Goal: Transaction & Acquisition: Purchase product/service

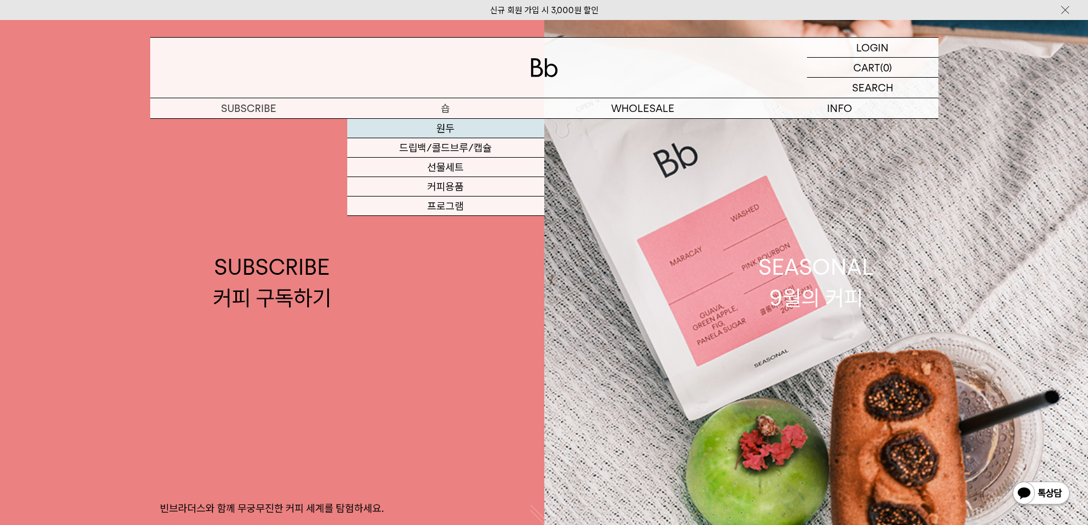
click at [437, 127] on link "원두" at bounding box center [445, 128] width 197 height 19
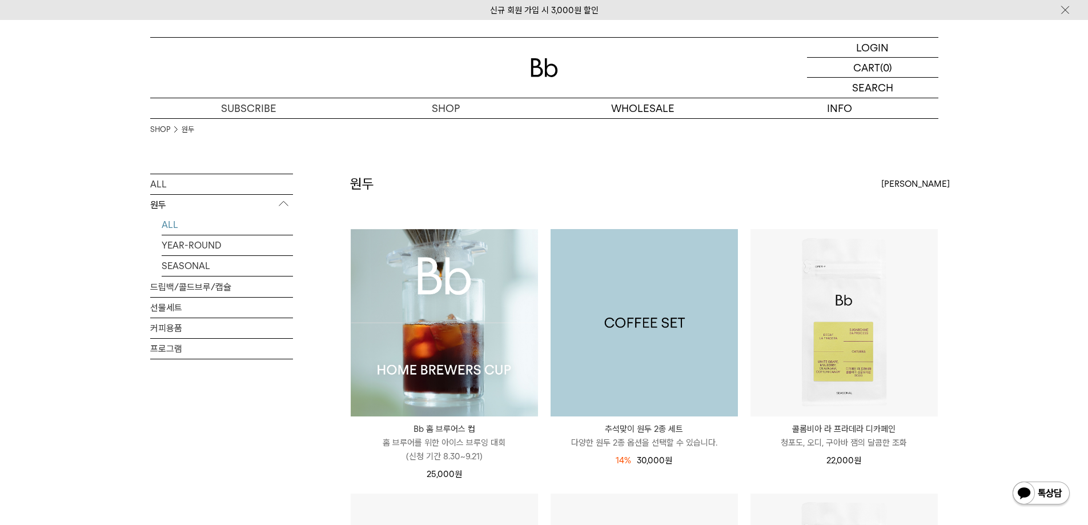
click at [717, 313] on img at bounding box center [643, 322] width 187 height 187
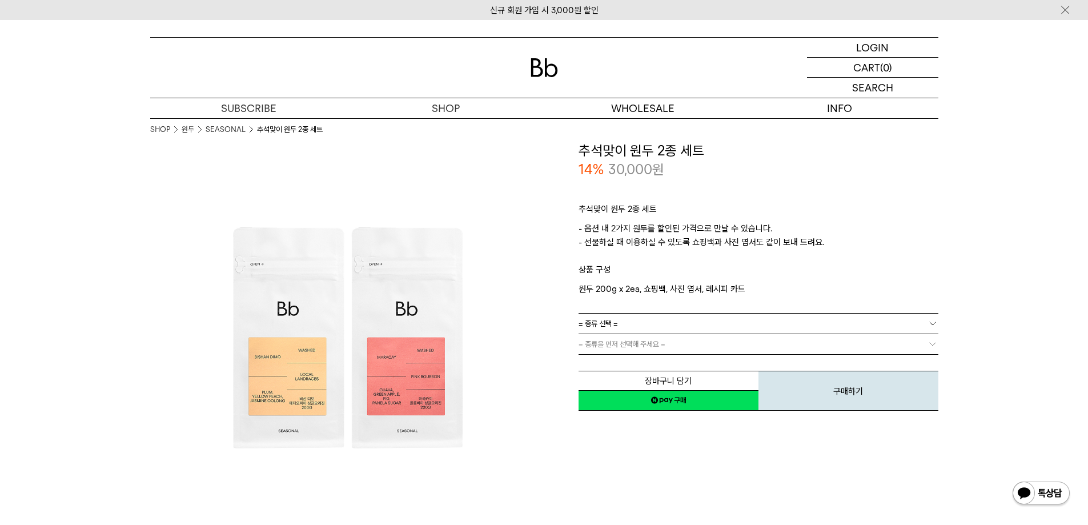
click at [710, 322] on link "= 종류 선택 =" at bounding box center [758, 323] width 360 height 20
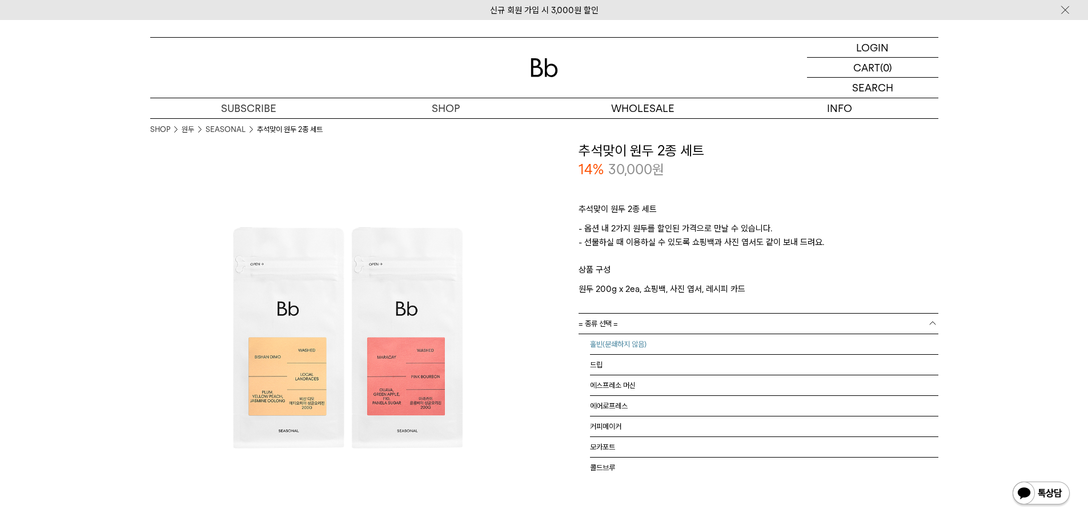
click at [677, 351] on li "홀빈(분쇄하지 않음)" at bounding box center [764, 344] width 348 height 21
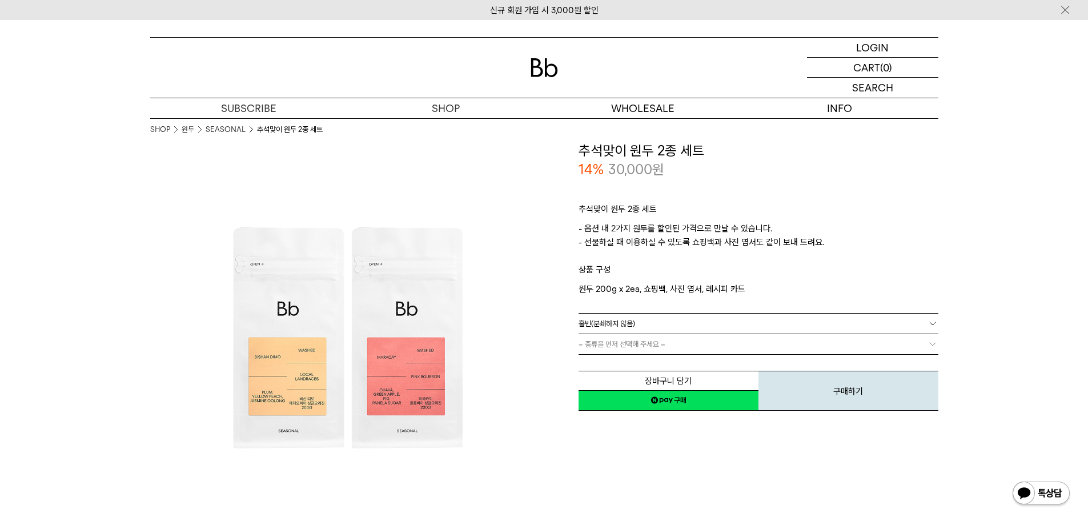
click at [671, 361] on div "장바구니 담기 찜하기 NAVER 네이버 ID로 간편구매 네이버페이 네이버페이 구매하기 찜하기 이전 이벤트 Npay 머니 우리 통장 최대 1만원…" at bounding box center [758, 382] width 360 height 58
click at [681, 351] on link "= 분쇄도 선택 =" at bounding box center [758, 344] width 360 height 20
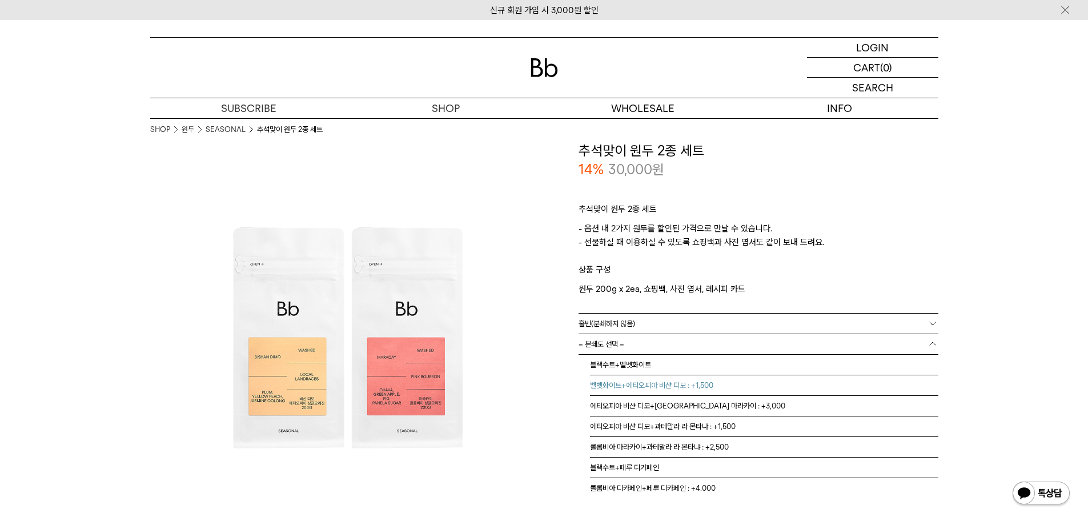
click at [668, 364] on li "블랙수트+벨벳화이트" at bounding box center [764, 365] width 348 height 21
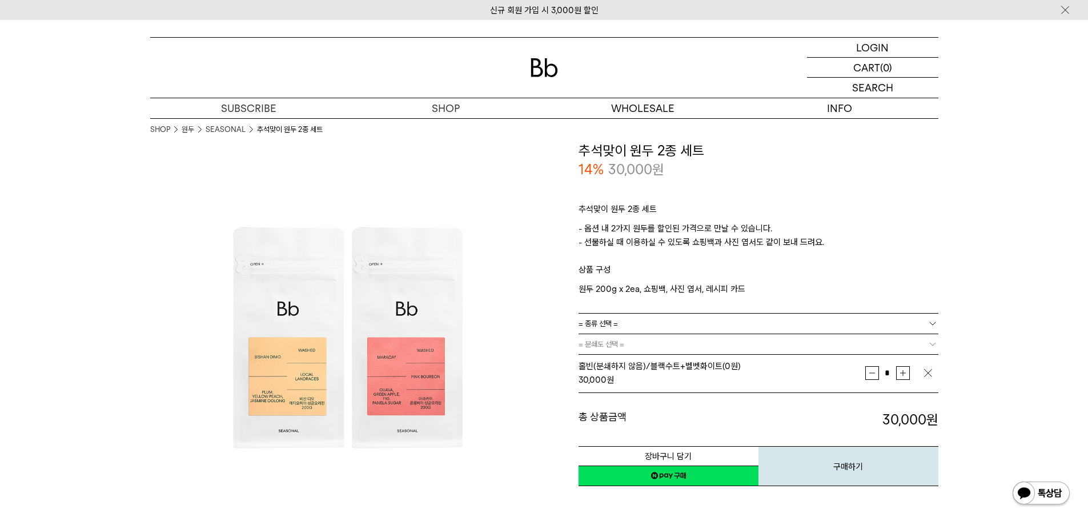
click at [842, 384] on div "30,000 원" at bounding box center [721, 380] width 287 height 14
click at [827, 468] on button "구매하기" at bounding box center [848, 466] width 180 height 40
